Goal: Transaction & Acquisition: Purchase product/service

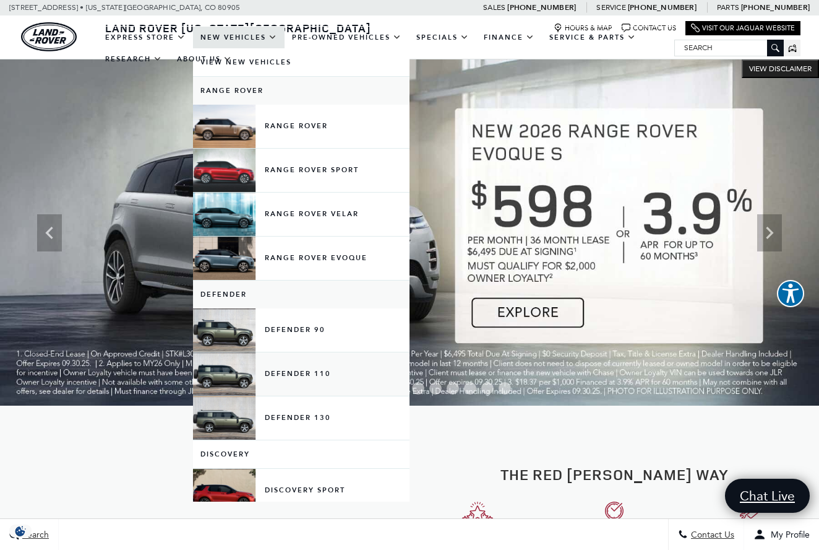
click at [230, 388] on link "Defender 110" at bounding box center [301, 373] width 217 height 43
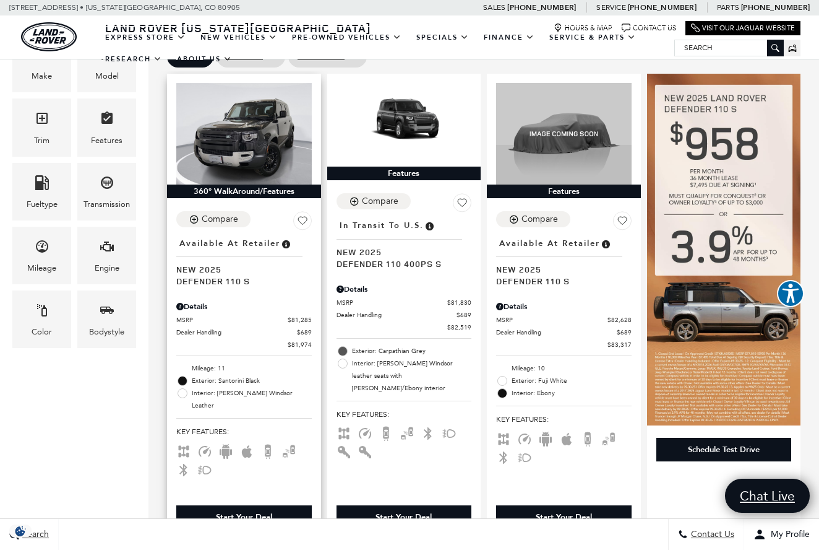
scroll to position [277, 0]
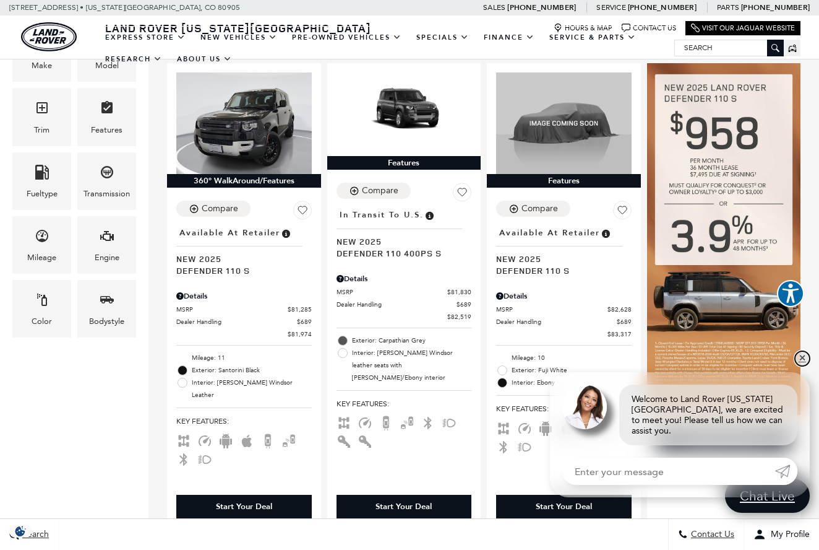
click at [803, 365] on link "✕" at bounding box center [802, 358] width 15 height 15
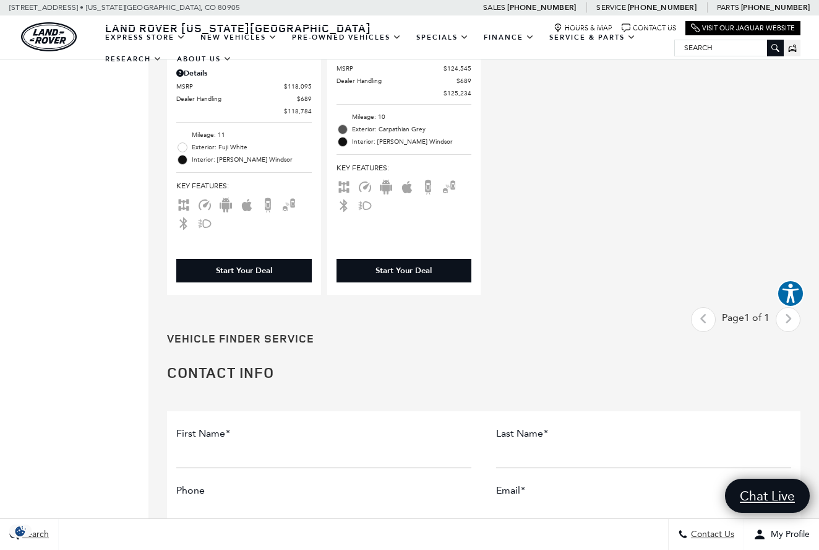
scroll to position [1462, 0]
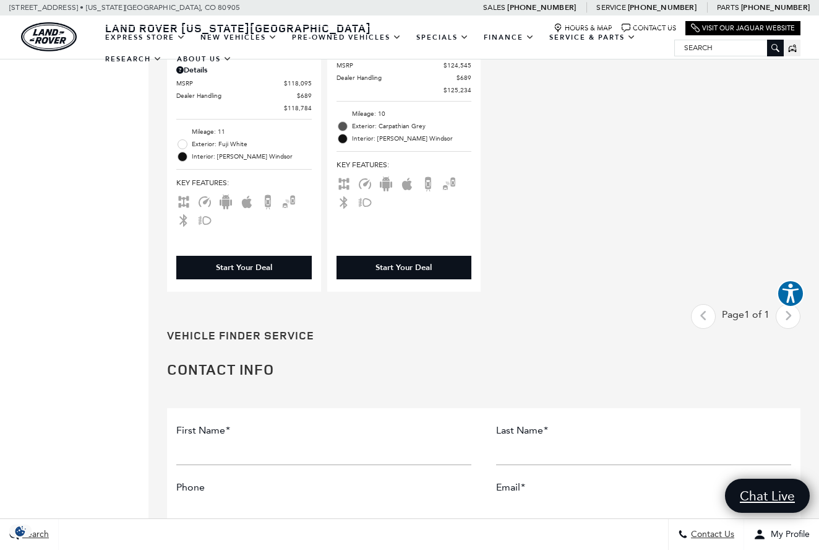
click at [789, 304] on div "Last - Page Page 1 of 1 Next - Page" at bounding box center [746, 316] width 110 height 25
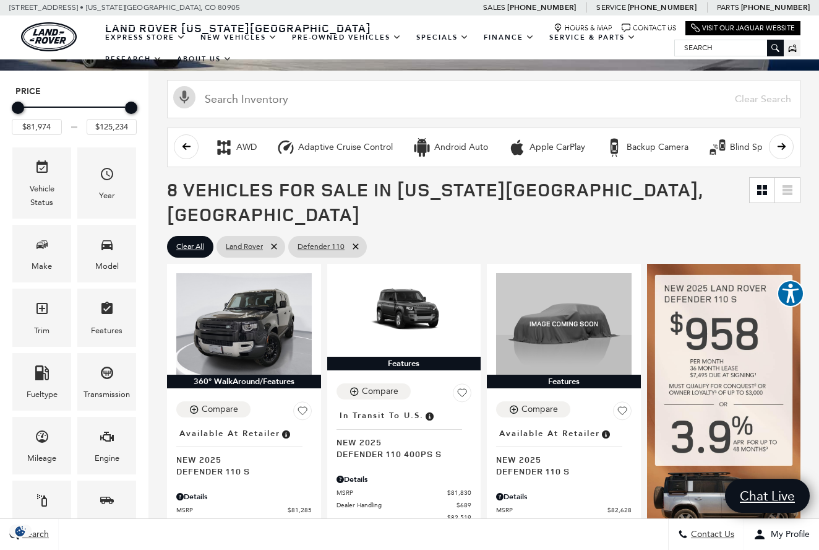
scroll to position [74, 0]
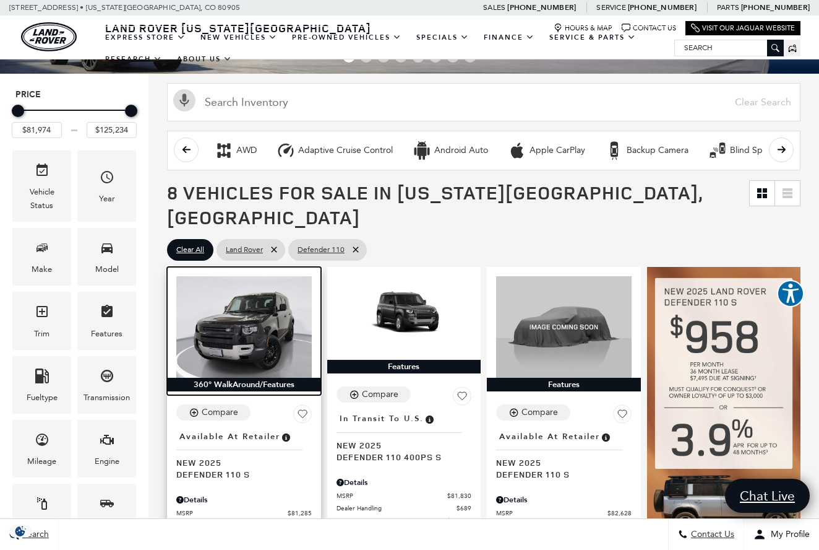
click at [237, 293] on img at bounding box center [244, 326] width 136 height 101
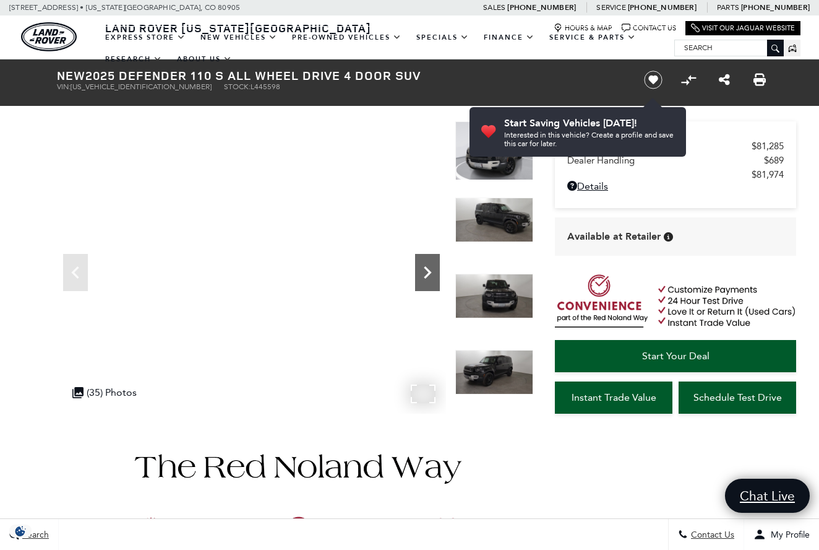
click at [433, 270] on icon "Next" at bounding box center [427, 272] width 25 height 25
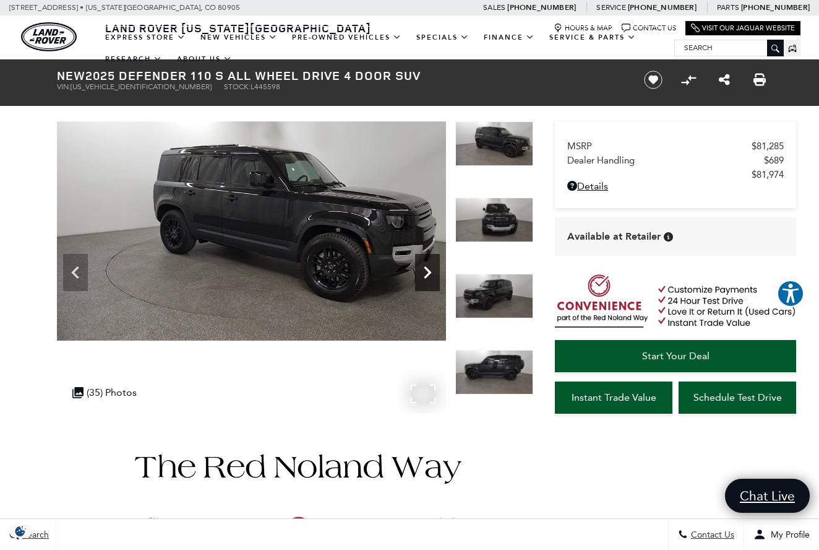
click at [433, 270] on icon "Next" at bounding box center [427, 272] width 25 height 25
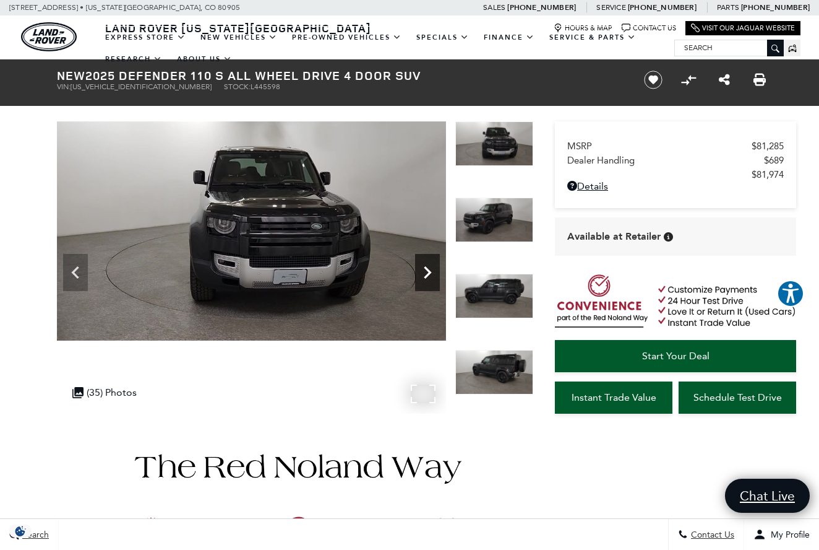
click at [431, 269] on icon "Next" at bounding box center [427, 272] width 25 height 25
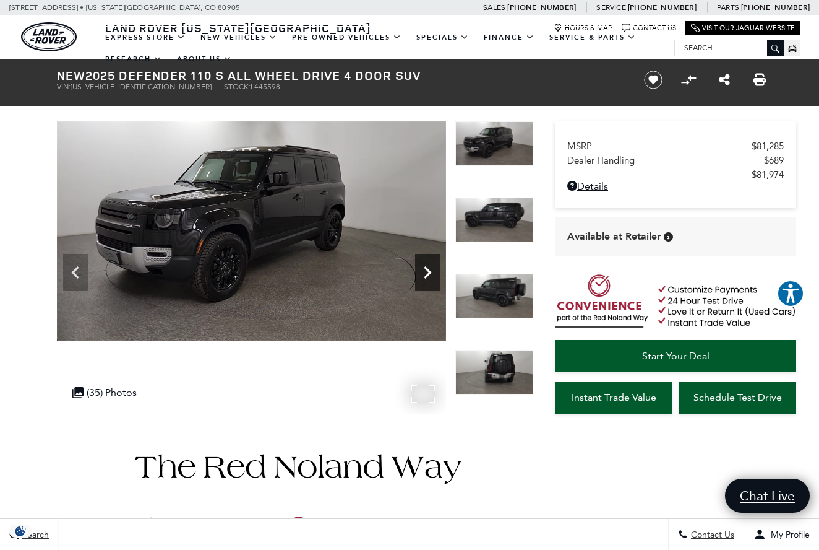
click at [431, 269] on icon "Next" at bounding box center [427, 272] width 25 height 25
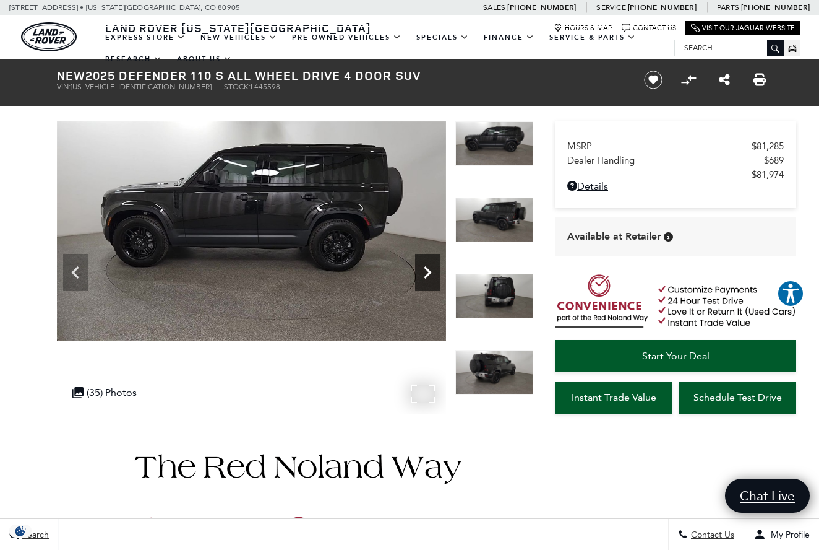
click at [431, 269] on icon "Next" at bounding box center [427, 272] width 25 height 25
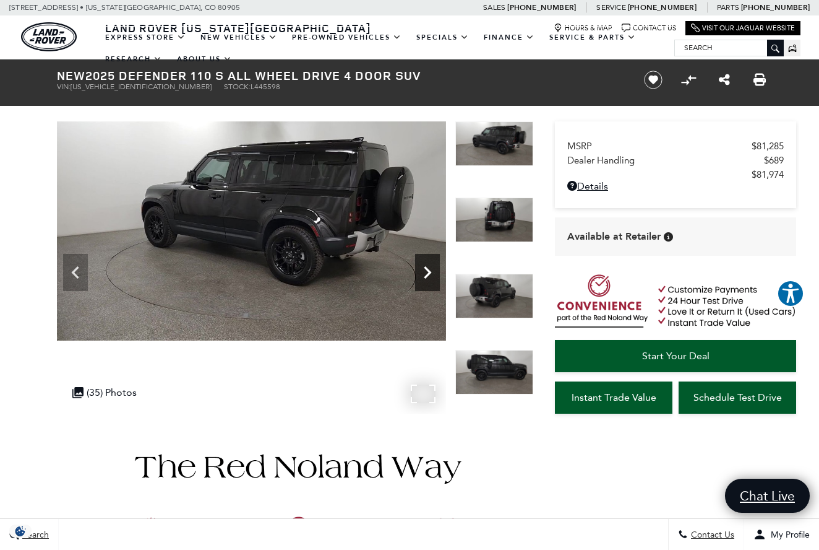
click at [431, 269] on icon "Next" at bounding box center [427, 272] width 25 height 25
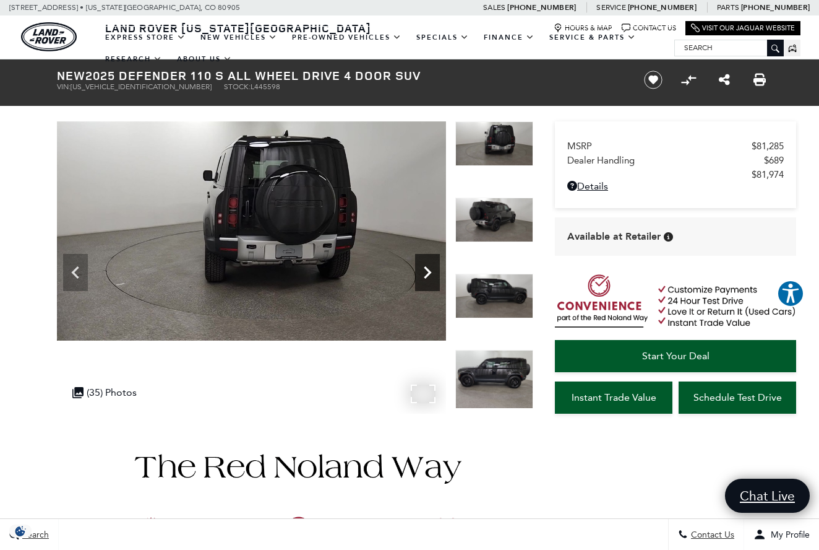
click at [431, 269] on icon "Next" at bounding box center [427, 272] width 25 height 25
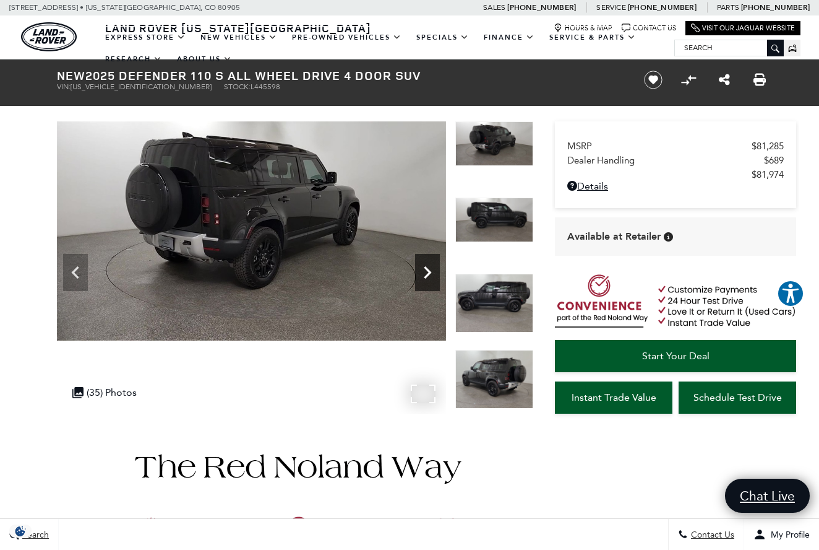
click at [431, 269] on icon "Next" at bounding box center [427, 272] width 25 height 25
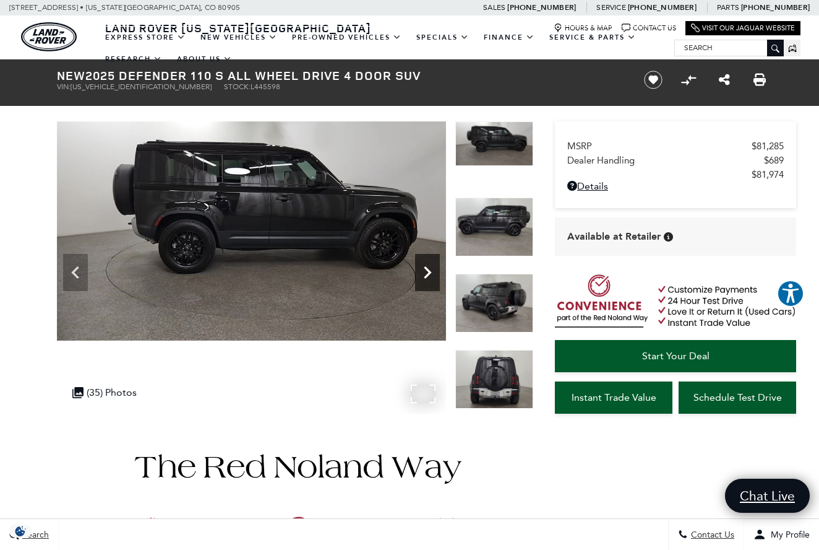
click at [431, 269] on icon "Next" at bounding box center [427, 272] width 25 height 25
